Goal: Transaction & Acquisition: Subscribe to service/newsletter

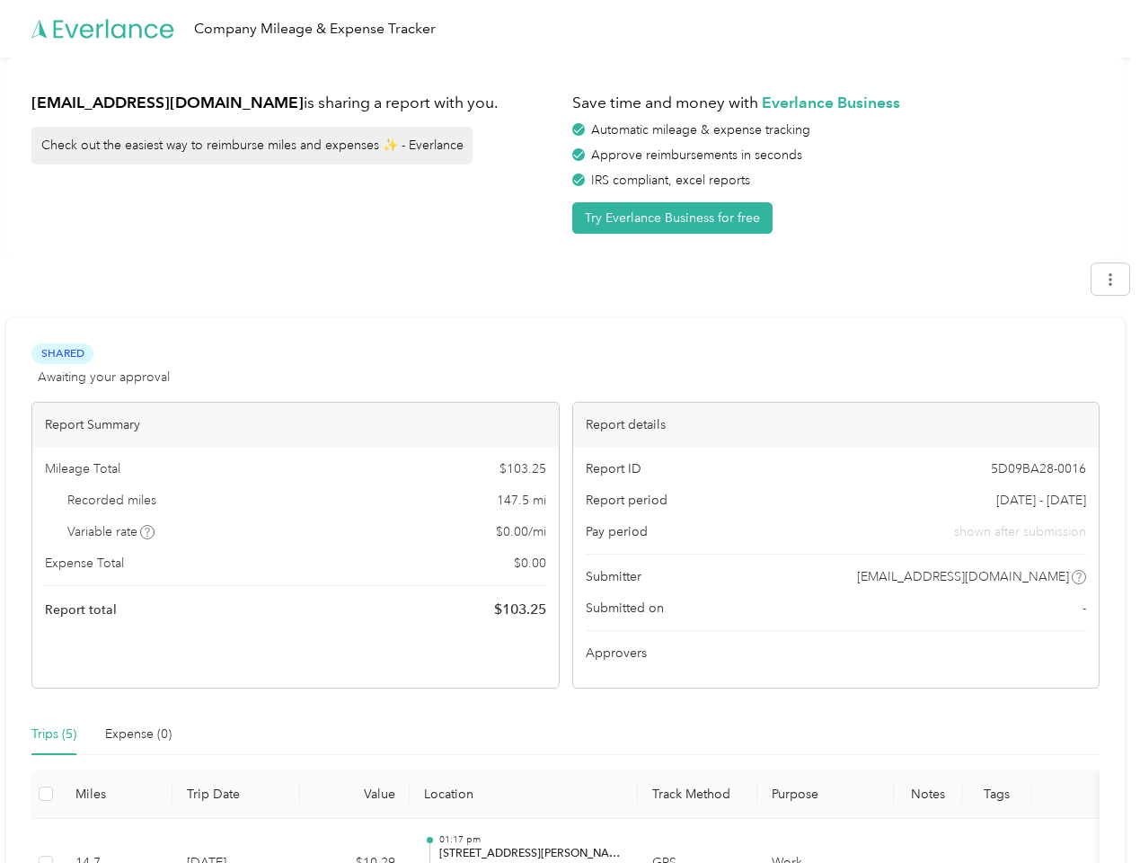
click at [573, 431] on div "Report details" at bounding box center [836, 425] width 527 height 44
click at [570, 29] on div "Company Mileage & Expense Tracker" at bounding box center [565, 29] width 1131 height 58
click at [676, 217] on button "Try Everlance Business for free" at bounding box center [672, 217] width 200 height 31
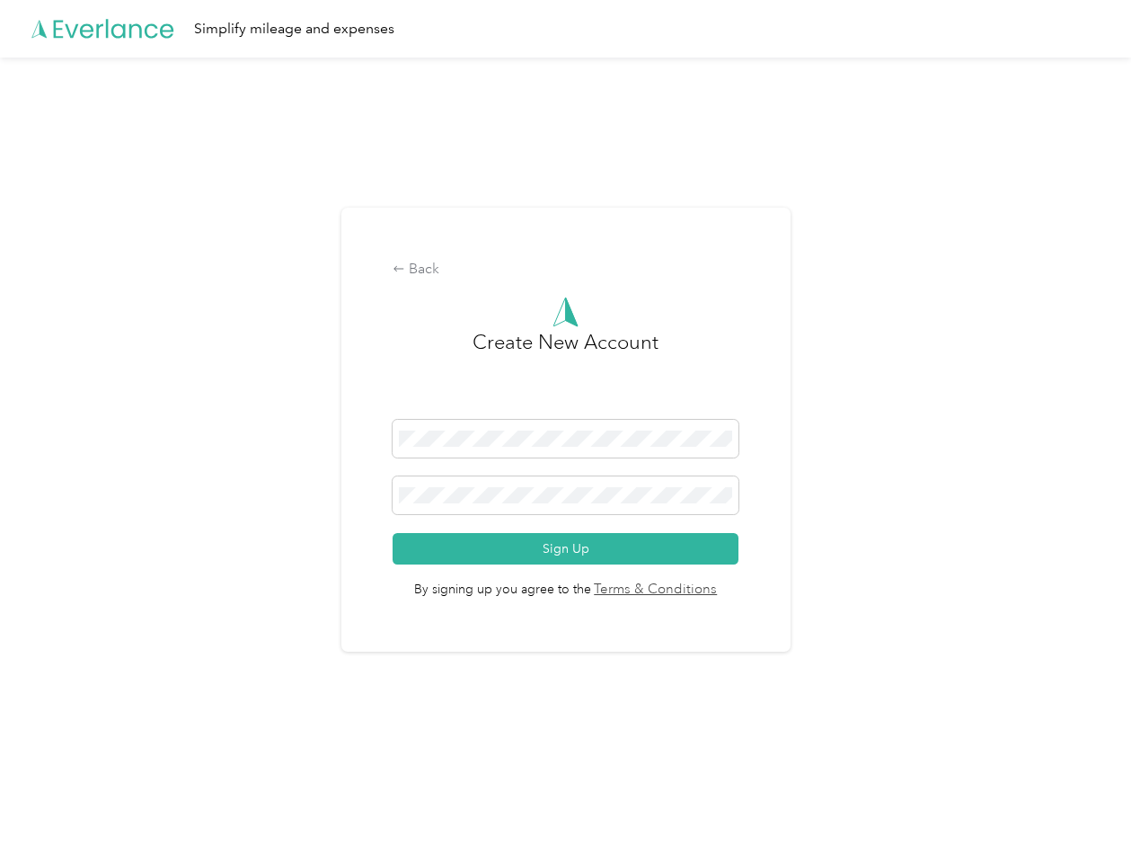
click at [1120, 279] on div "Back Create New Account Sign Up By signing up you agree to the Terms & Conditio…" at bounding box center [565, 437] width 1131 height 759
click at [148, 532] on div "Back Create New Account Sign Up By signing up you agree to the Terms & Conditio…" at bounding box center [565, 437] width 1131 height 759
click at [708, 577] on span "By signing up you agree to the Terms & Conditions" at bounding box center [566, 582] width 346 height 36
click at [54, 734] on div "Back Create New Account Sign Up By signing up you agree to the Terms & Conditio…" at bounding box center [565, 437] width 1131 height 759
click at [138, 734] on div "Back Create New Account Sign Up By signing up you agree to the Terms & Conditio…" at bounding box center [565, 437] width 1131 height 759
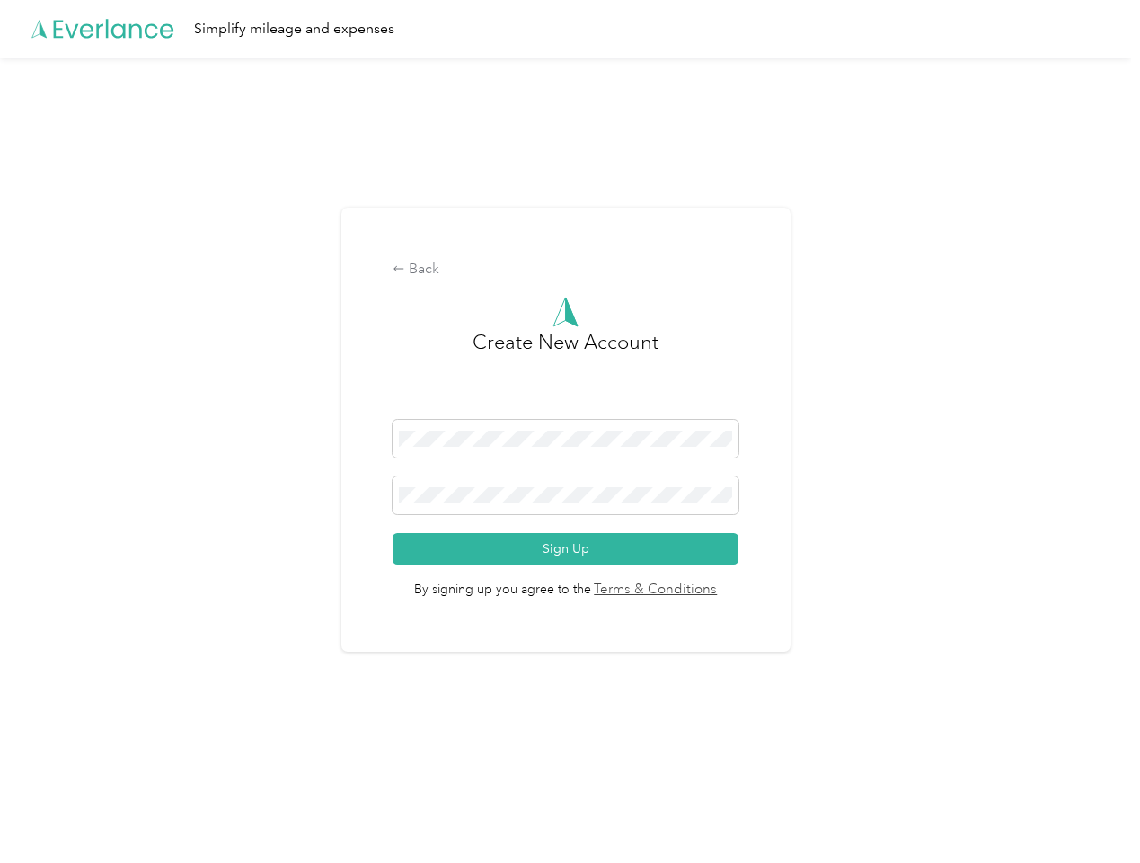
click at [46, 793] on div "Back Create New Account Sign Up By signing up you agree to the Terms & Conditio…" at bounding box center [565, 437] width 1131 height 759
click at [556, 840] on html "Simplify mileage and expenses Back Create New Account Sign Up By signing up you…" at bounding box center [565, 431] width 1131 height 863
